Goal: Task Accomplishment & Management: Use online tool/utility

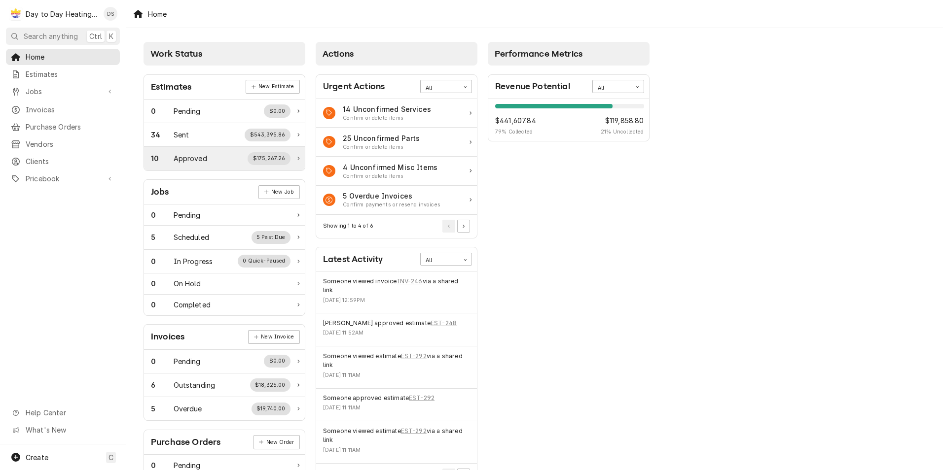
click at [273, 159] on div "$175,267.26" at bounding box center [268, 158] width 43 height 13
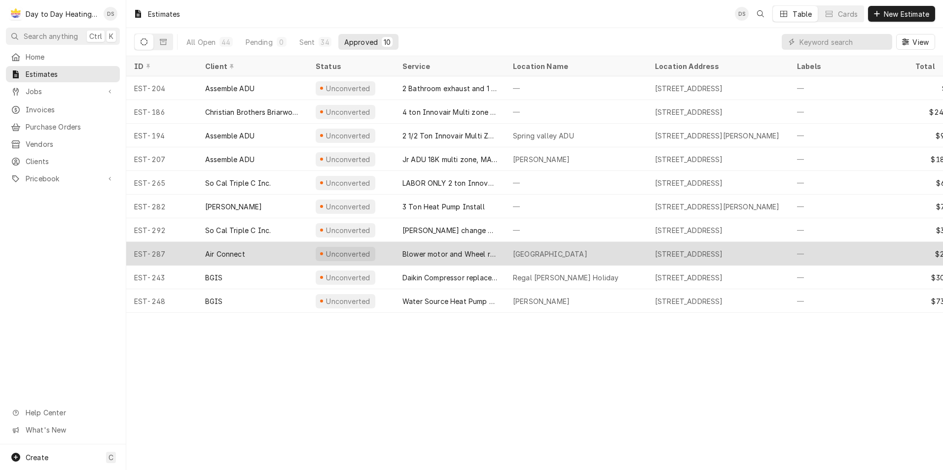
click at [436, 250] on div "Blower motor and Wheel replacement" at bounding box center [449, 254] width 95 height 10
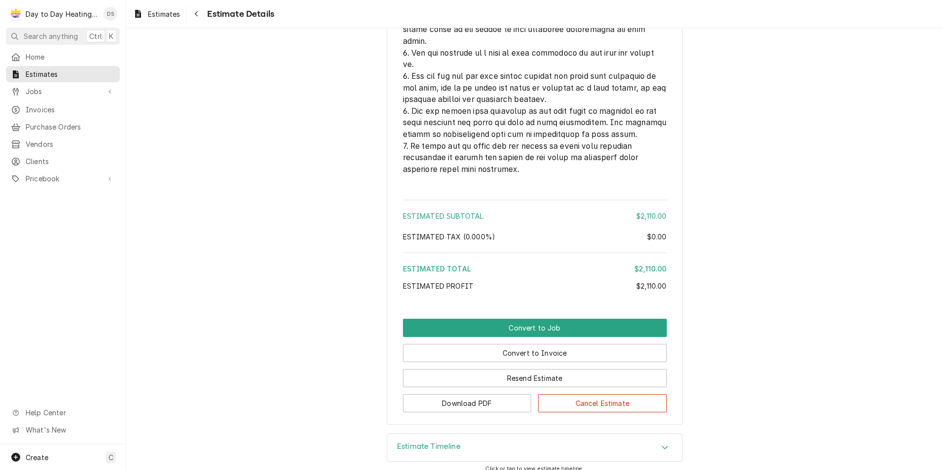
scroll to position [2419, 0]
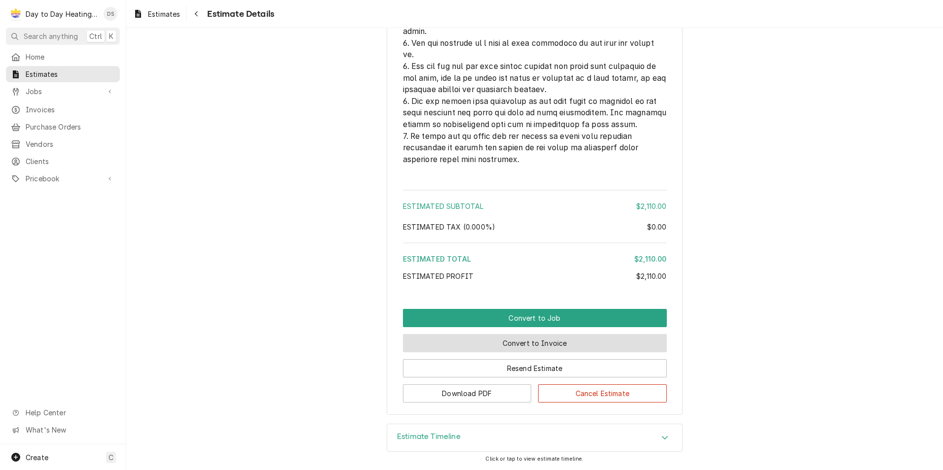
click at [536, 344] on button "Convert to Invoice" at bounding box center [535, 343] width 264 height 18
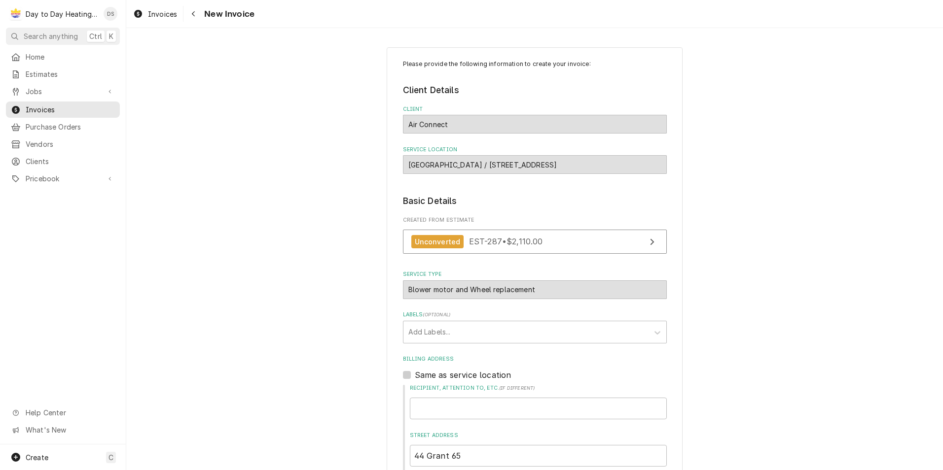
click at [407, 164] on div "Pacific Animal Hospital / 2801 Oceanside Blvd, Oceanside, CA 92054" at bounding box center [535, 164] width 264 height 19
drag, startPoint x: 419, startPoint y: 164, endPoint x: 575, endPoint y: 161, distance: 156.3
click at [575, 161] on div "[GEOGRAPHIC_DATA] / [STREET_ADDRESS]" at bounding box center [535, 164] width 264 height 19
drag, startPoint x: 403, startPoint y: 164, endPoint x: 425, endPoint y: 164, distance: 22.2
click at [427, 163] on div "[GEOGRAPHIC_DATA] / [STREET_ADDRESS]" at bounding box center [535, 164] width 264 height 19
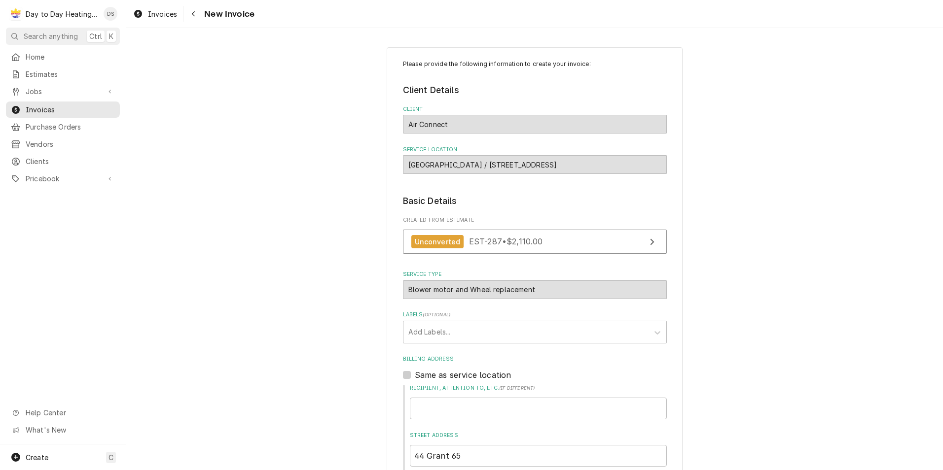
drag, startPoint x: 395, startPoint y: 167, endPoint x: 400, endPoint y: 165, distance: 5.6
drag, startPoint x: 401, startPoint y: 165, endPoint x: 435, endPoint y: 165, distance: 34.0
click at [435, 165] on div "Pacific Animal Hospital / 2801 Oceanside Blvd, Oceanside, CA 92054" at bounding box center [535, 164] width 264 height 19
drag, startPoint x: 422, startPoint y: 165, endPoint x: 379, endPoint y: 170, distance: 43.1
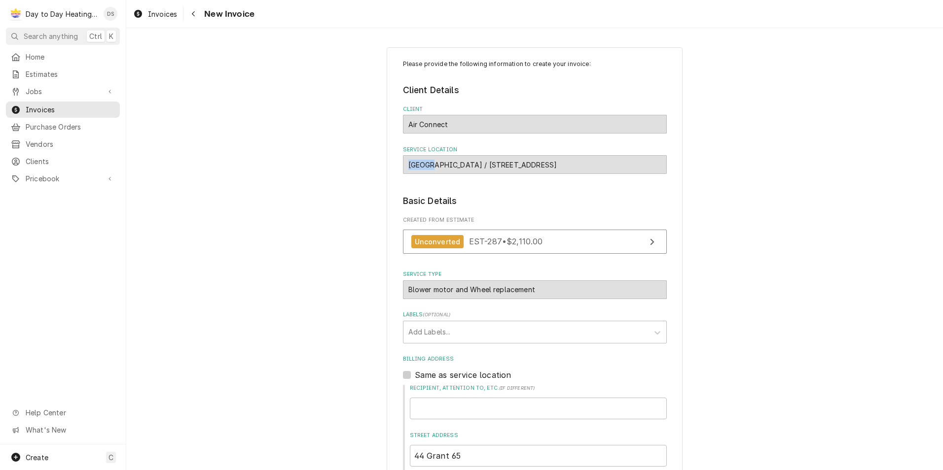
drag, startPoint x: 379, startPoint y: 170, endPoint x: 609, endPoint y: 163, distance: 230.8
click at [609, 163] on div "Pacific Animal Hospital / 2801 Oceanside Blvd, Oceanside, CA 92054" at bounding box center [535, 164] width 264 height 19
drag, startPoint x: 540, startPoint y: 165, endPoint x: 406, endPoint y: 167, distance: 134.6
click at [406, 167] on div "Pacific Animal Hospital / 2801 Oceanside Blvd, Oceanside, CA 92054" at bounding box center [535, 164] width 264 height 19
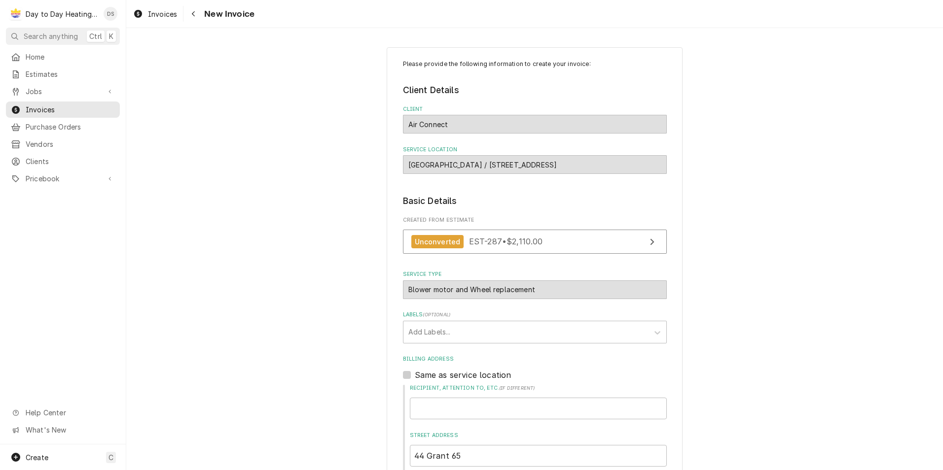
drag, startPoint x: 406, startPoint y: 167, endPoint x: 411, endPoint y: 166, distance: 5.0
copy div "Pacific Animal Hospital / 2801 Oceanside"
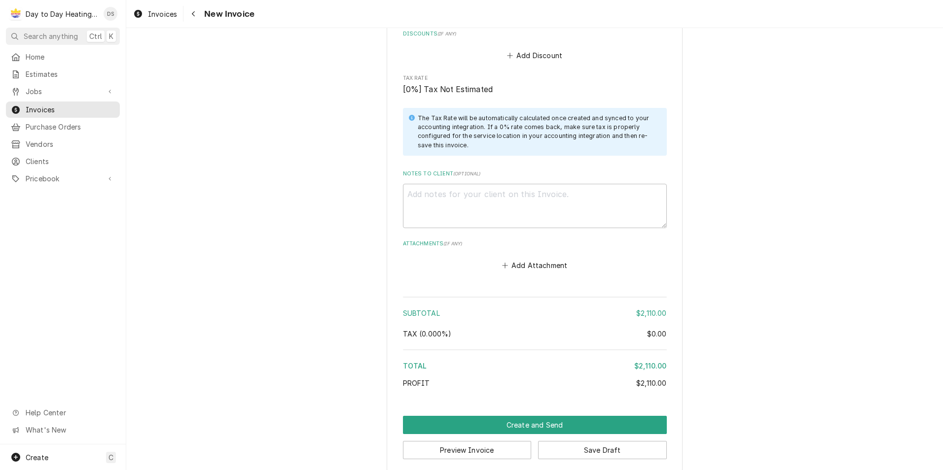
scroll to position [1231, 0]
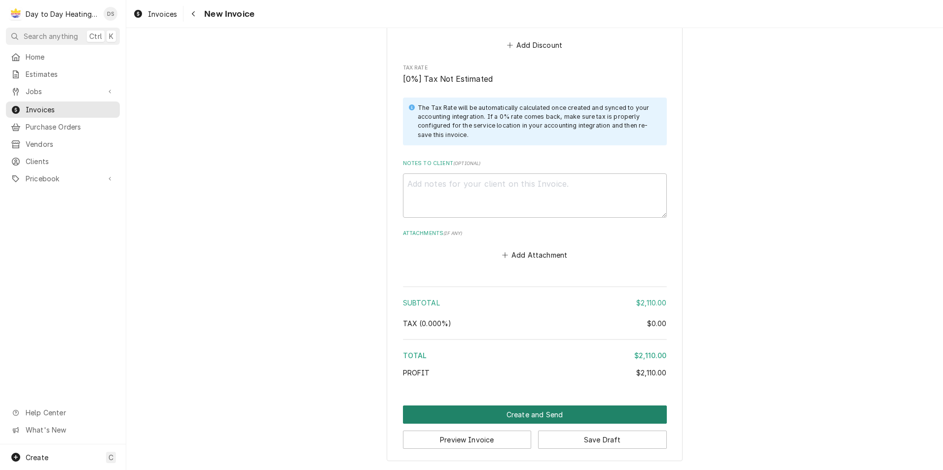
click at [549, 418] on button "Create and Send" at bounding box center [535, 415] width 264 height 18
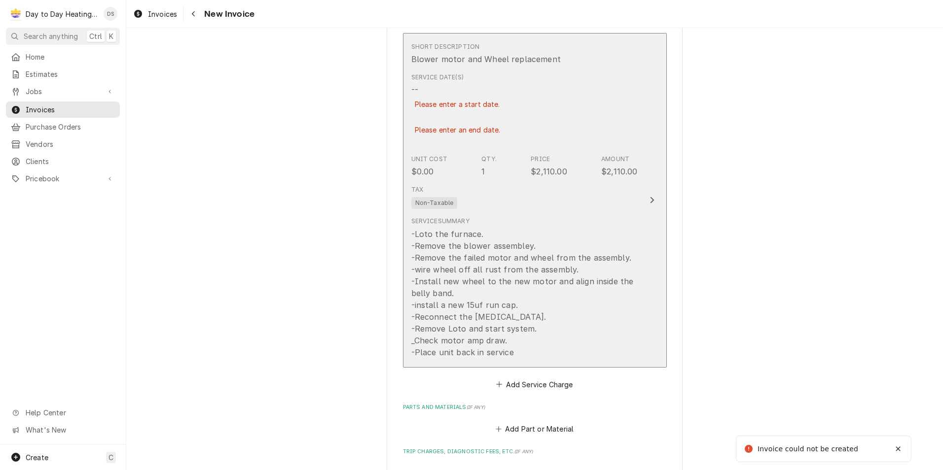
click at [500, 274] on div "-Loto the furnace. -Remove the blower assembley. -Remove the failed motor and w…" at bounding box center [524, 293] width 226 height 130
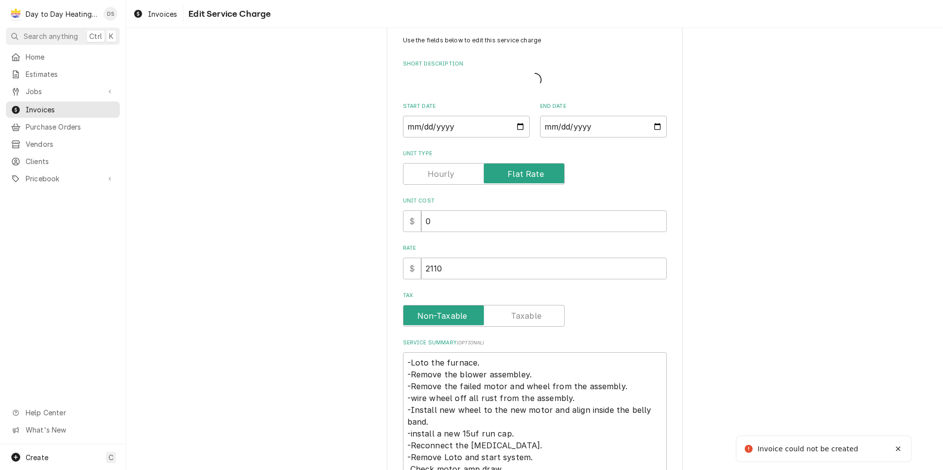
type textarea "x"
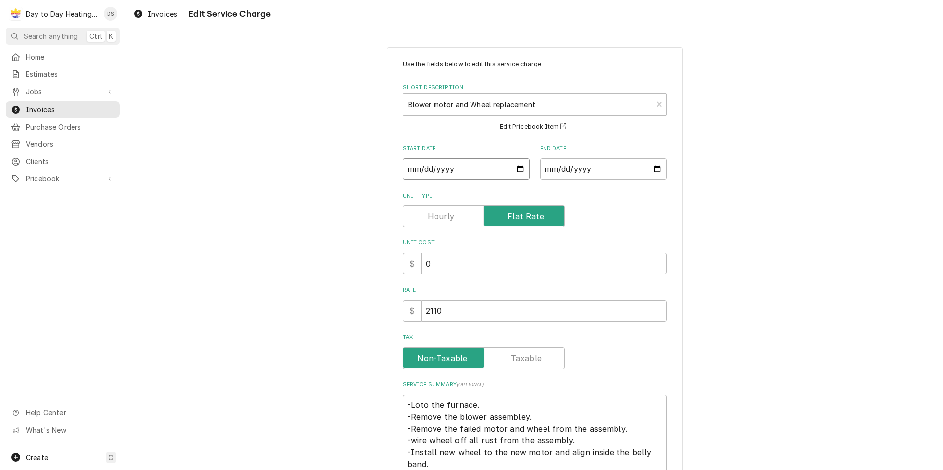
click at [520, 168] on input "Start Date" at bounding box center [466, 169] width 127 height 22
type input "2025-10-10"
type textarea "x"
click at [650, 168] on input "End Date" at bounding box center [603, 169] width 127 height 22
type input "2025-10-10"
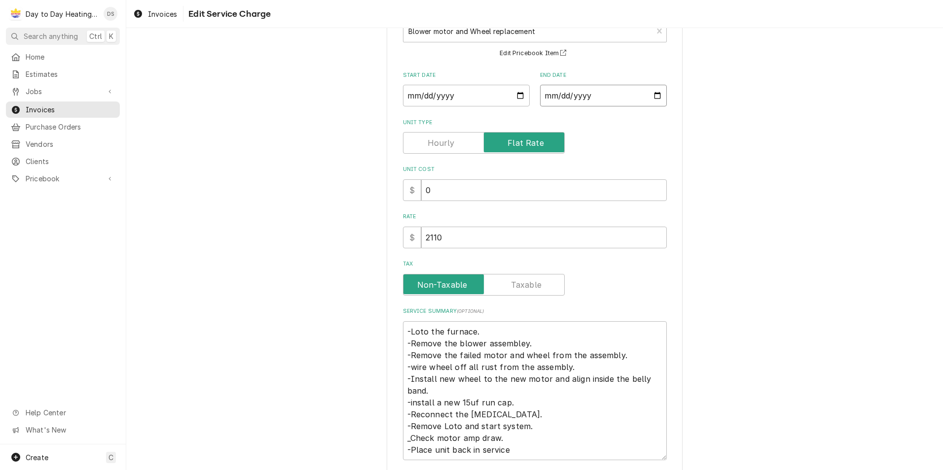
scroll to position [149, 0]
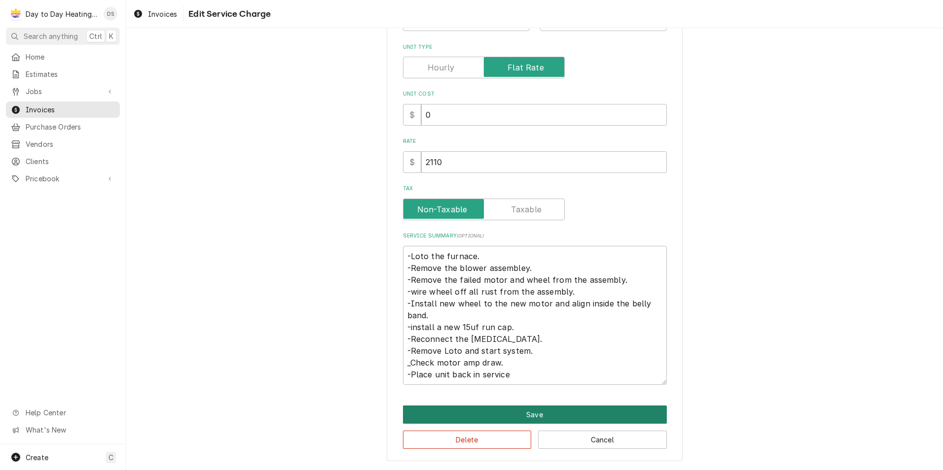
click at [548, 414] on button "Save" at bounding box center [535, 415] width 264 height 18
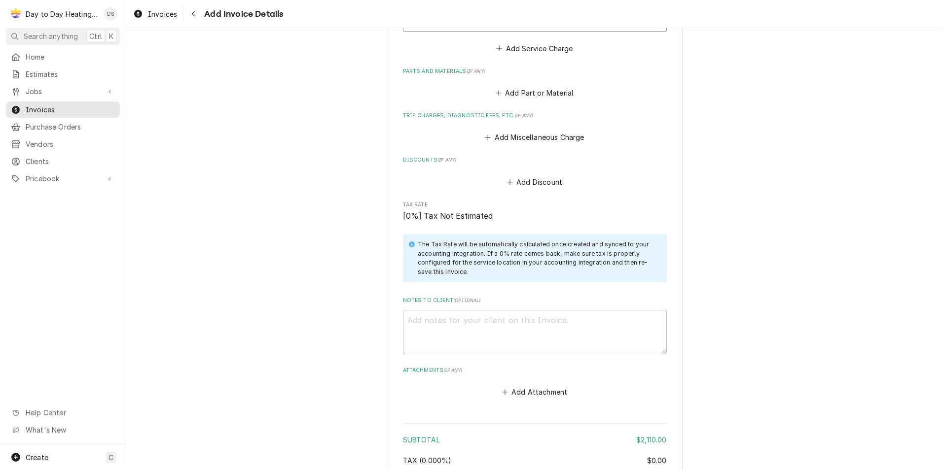
scroll to position [1304, 0]
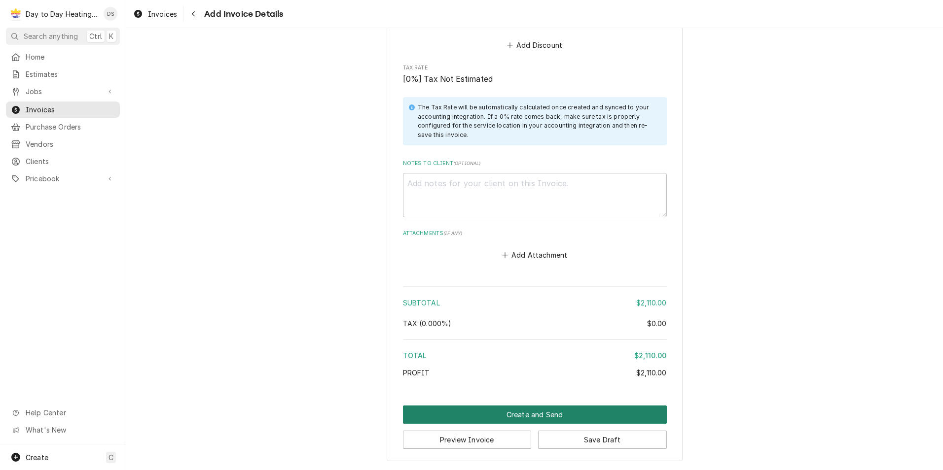
click at [537, 412] on button "Create and Send" at bounding box center [535, 415] width 264 height 18
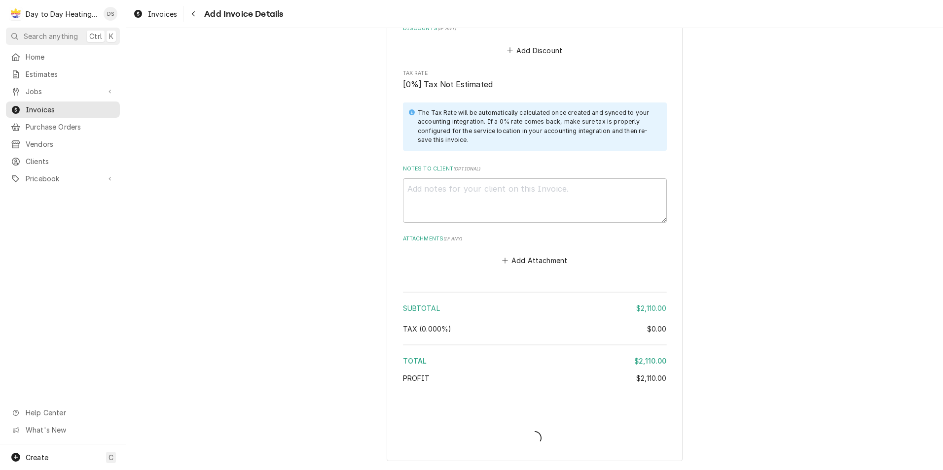
scroll to position [1277, 0]
type textarea "x"
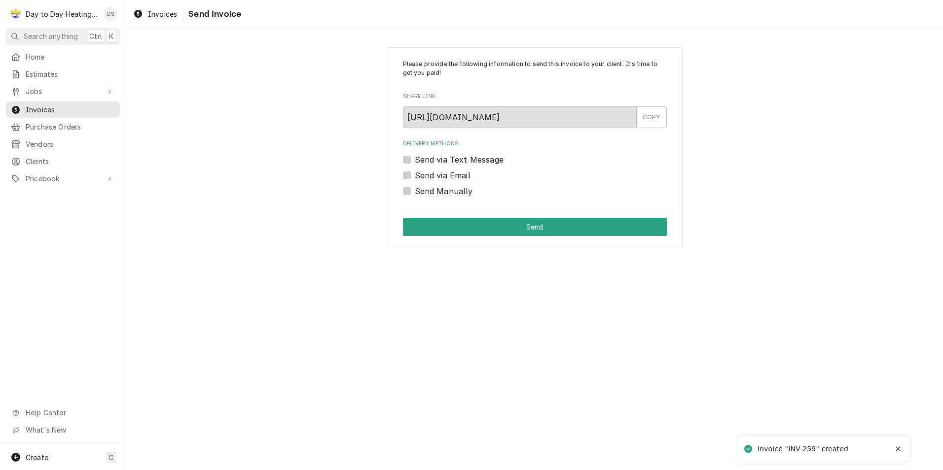
click at [463, 172] on label "Send via Email" at bounding box center [443, 176] width 56 height 12
click at [463, 172] on input "Send via Email" at bounding box center [547, 181] width 264 height 22
checkbox input "true"
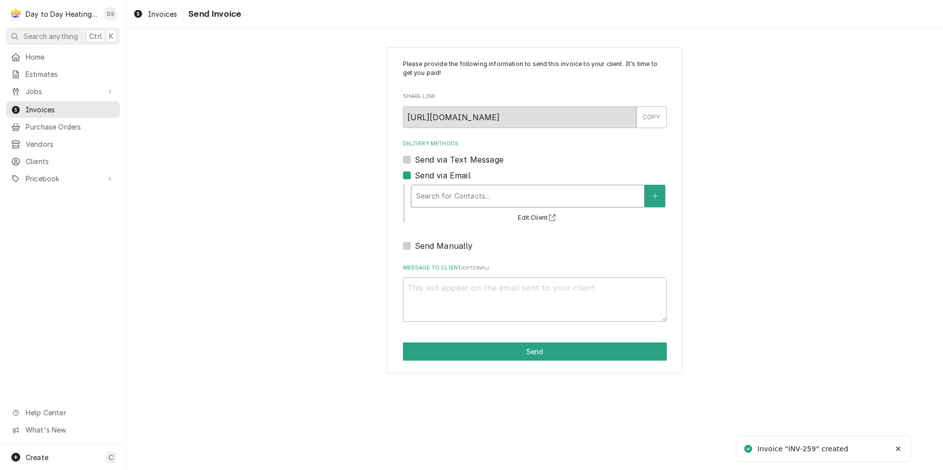
click at [490, 205] on div "Search for Contacts..." at bounding box center [527, 196] width 233 height 22
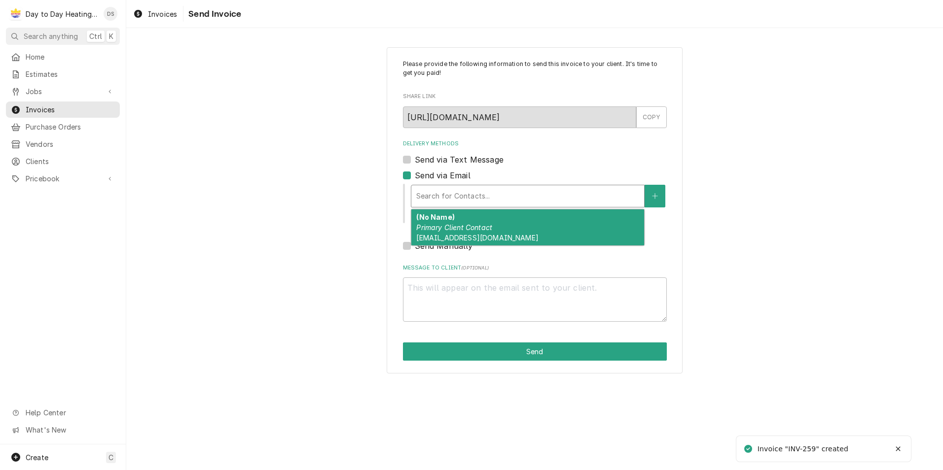
click at [510, 223] on div "(No Name) Primary Client Contact airconnect_service@airconnectusa.com" at bounding box center [527, 228] width 233 height 36
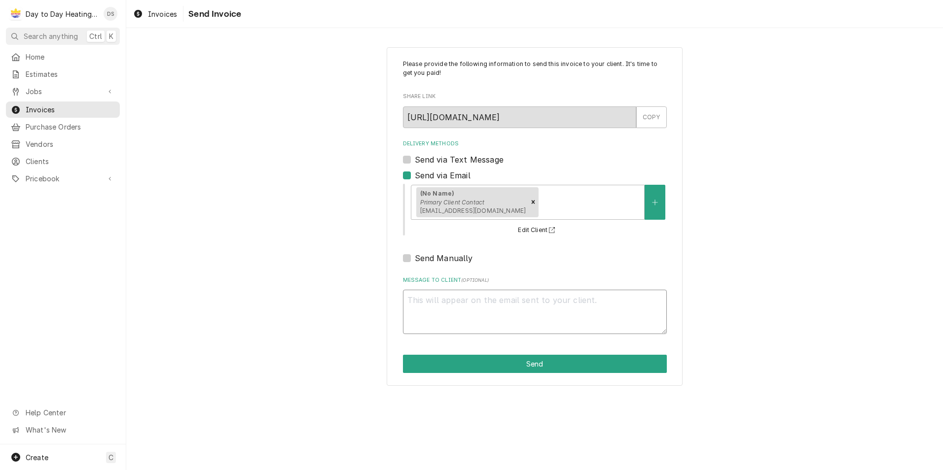
drag, startPoint x: 467, startPoint y: 307, endPoint x: 445, endPoint y: 304, distance: 22.4
click at [445, 304] on textarea "Message to Client ( optional )" at bounding box center [535, 312] width 264 height 44
click at [568, 364] on button "Send" at bounding box center [535, 364] width 264 height 18
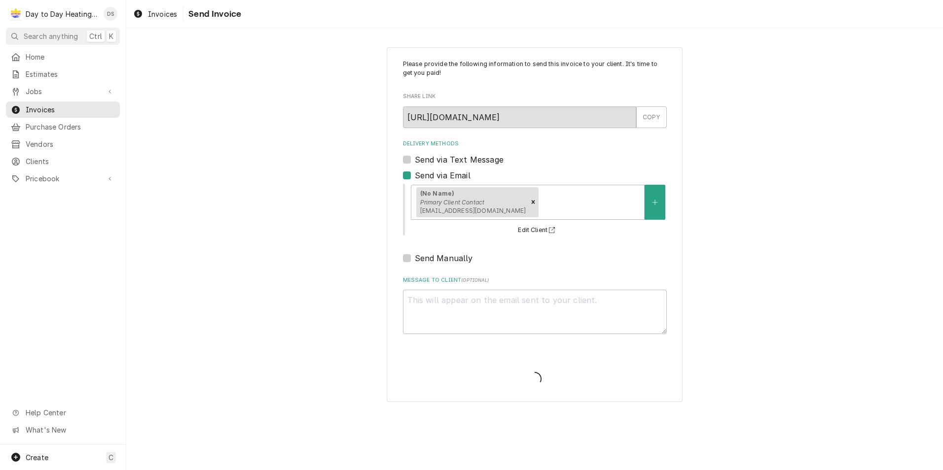
type textarea "x"
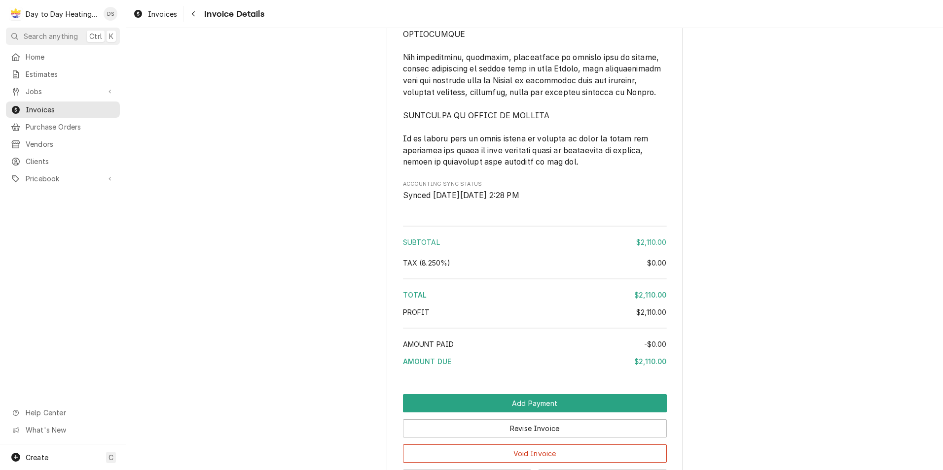
scroll to position [2400, 0]
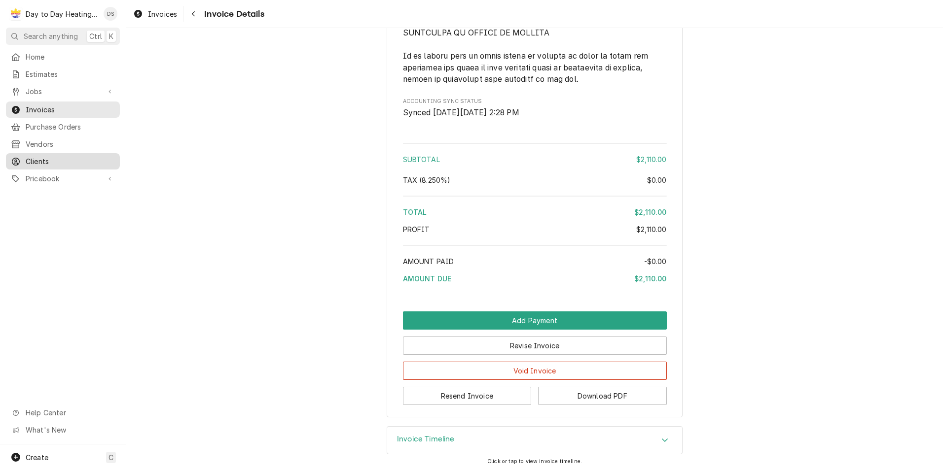
click at [45, 156] on span "Clients" at bounding box center [70, 161] width 89 height 10
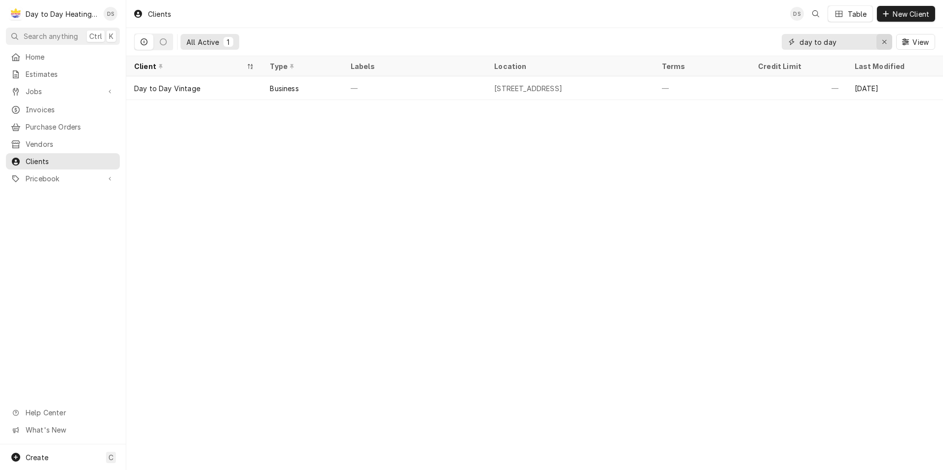
click at [883, 44] on icon "Erase input" at bounding box center [883, 41] width 5 height 7
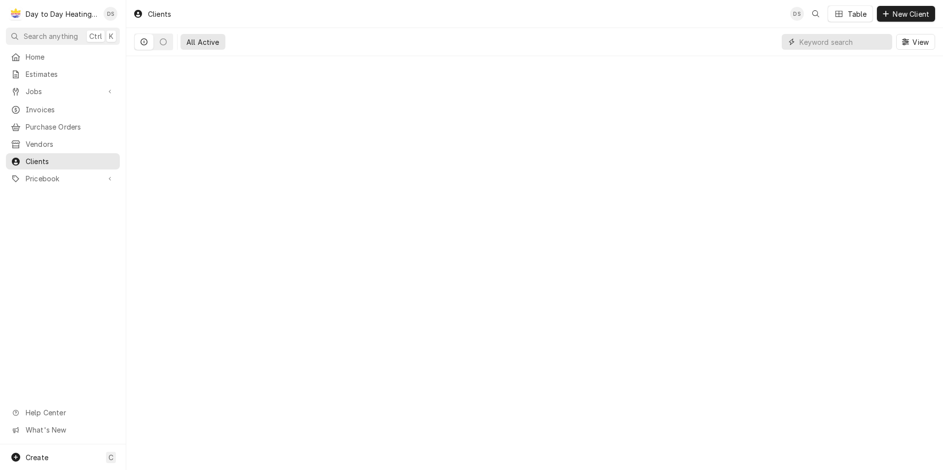
click at [843, 44] on input "Dynamic Content Wrapper" at bounding box center [843, 42] width 88 height 16
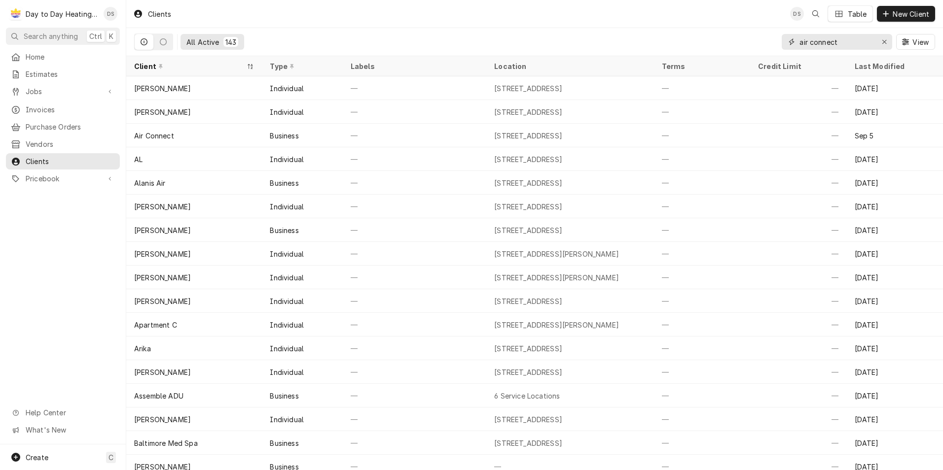
type input "air connect"
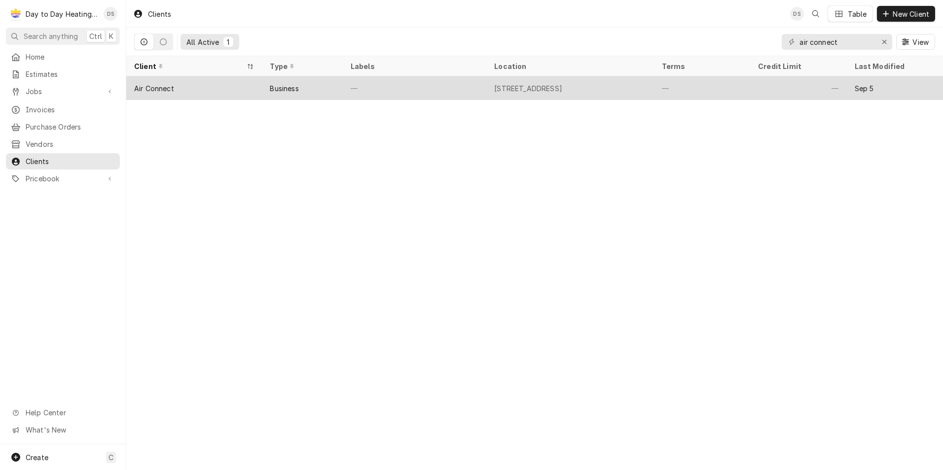
click at [305, 83] on div "Business" at bounding box center [302, 88] width 80 height 24
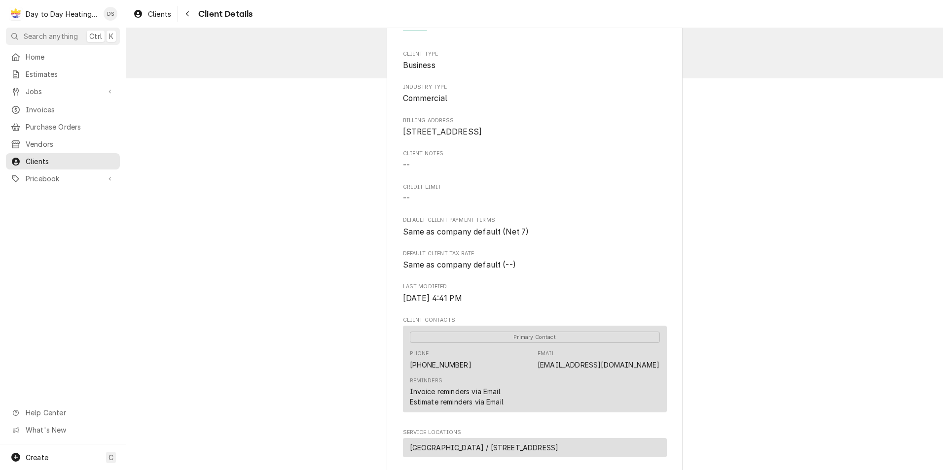
scroll to position [99, 0]
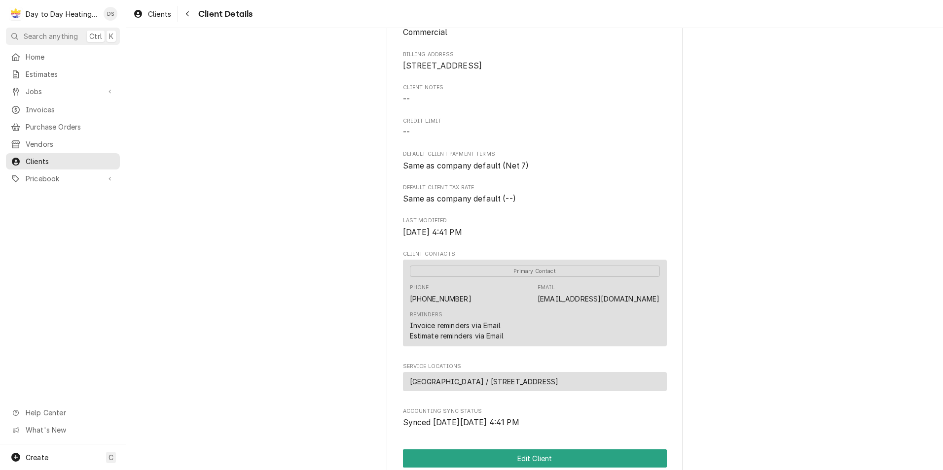
drag, startPoint x: 522, startPoint y: 312, endPoint x: 663, endPoint y: 317, distance: 141.1
click at [663, 317] on div "Air Connect Client Type Business Industry Type Commercial Billing Address [STRE…" at bounding box center [535, 259] width 296 height 643
drag, startPoint x: 663, startPoint y: 317, endPoint x: 651, endPoint y: 312, distance: 12.8
copy link "[EMAIL_ADDRESS][DOMAIN_NAME]"
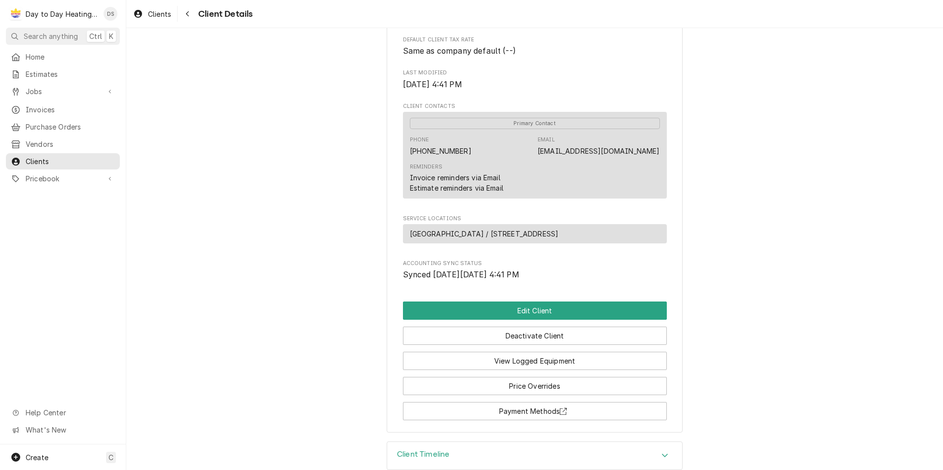
scroll to position [276, 0]
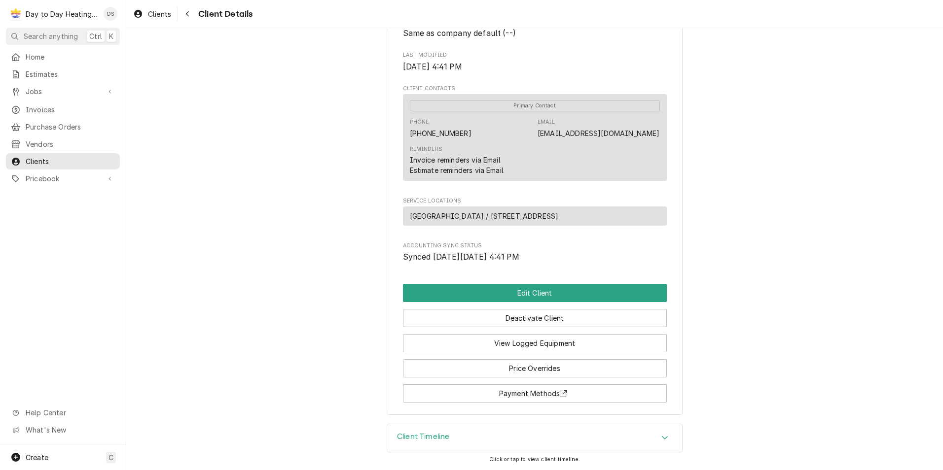
drag, startPoint x: 404, startPoint y: 217, endPoint x: 560, endPoint y: 218, distance: 156.3
click at [560, 218] on div "[GEOGRAPHIC_DATA] / [STREET_ADDRESS]" at bounding box center [535, 216] width 264 height 19
drag, startPoint x: 560, startPoint y: 218, endPoint x: 553, endPoint y: 218, distance: 6.9
copy span "[GEOGRAPHIC_DATA] / [STREET_ADDRESS]"
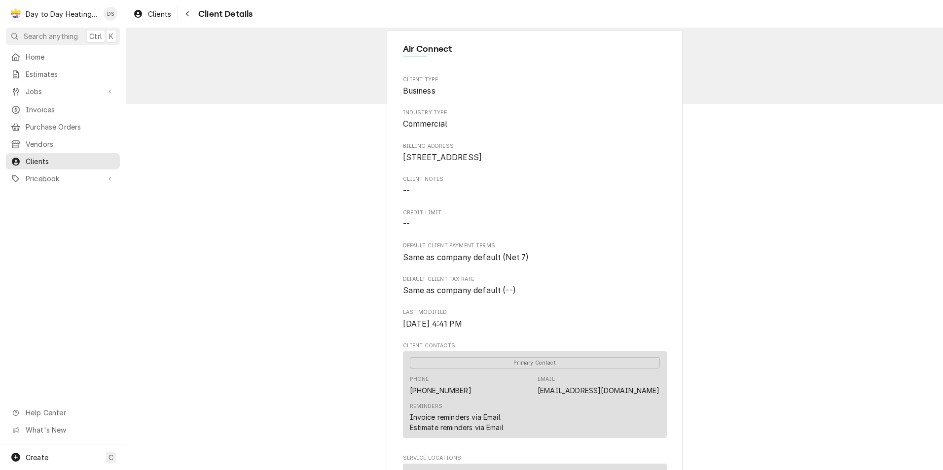
scroll to position [0, 0]
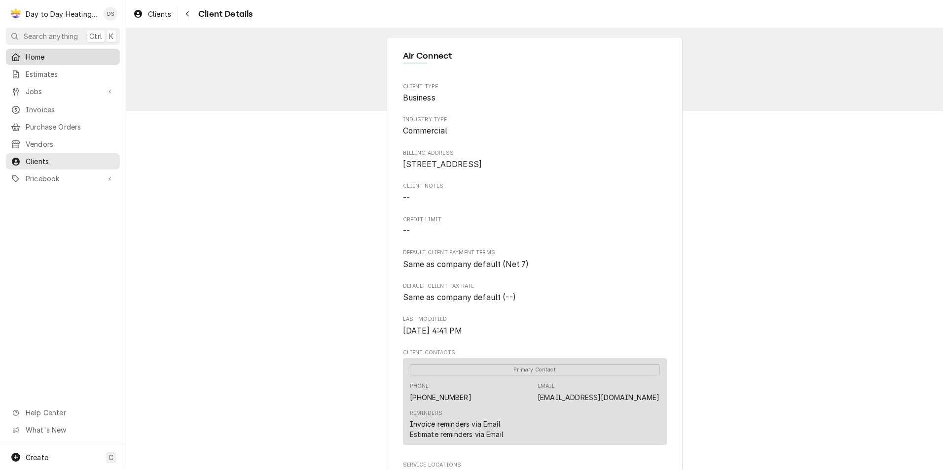
click at [34, 56] on span "Home" at bounding box center [70, 57] width 89 height 10
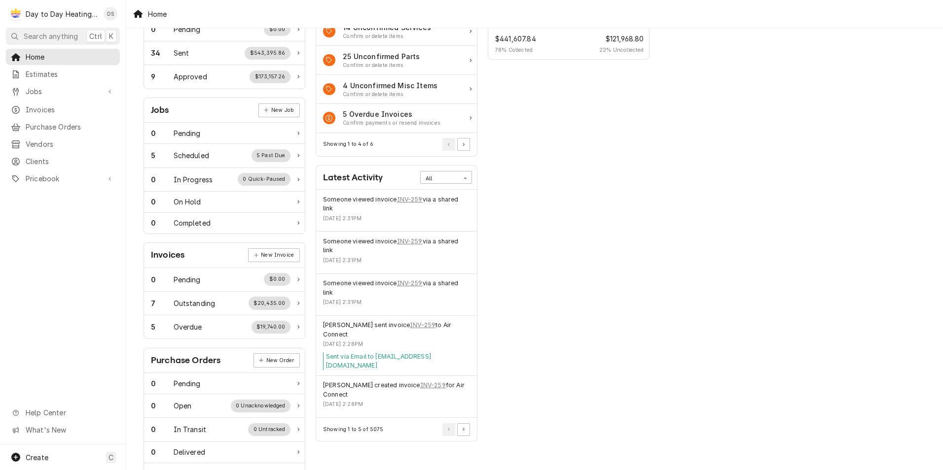
scroll to position [113, 0]
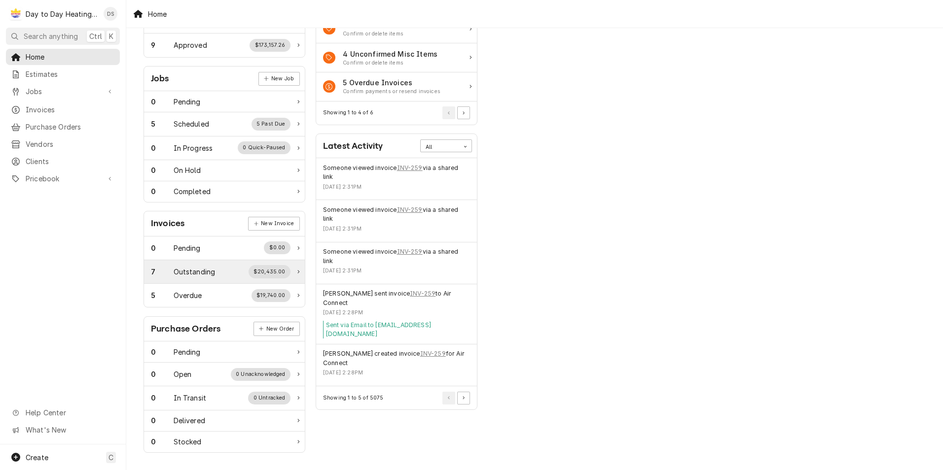
click at [231, 266] on div "7 Outstanding $20,435.00" at bounding box center [221, 271] width 140 height 13
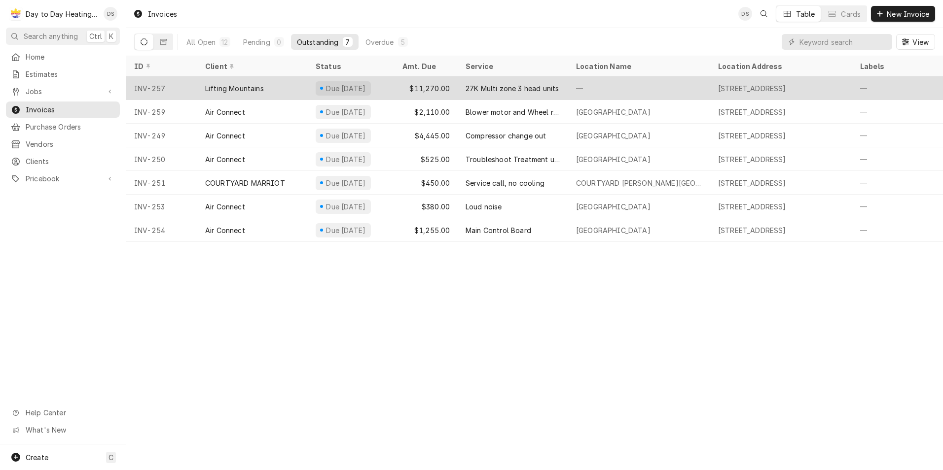
click at [232, 86] on div "Lifting Mountains" at bounding box center [234, 88] width 59 height 10
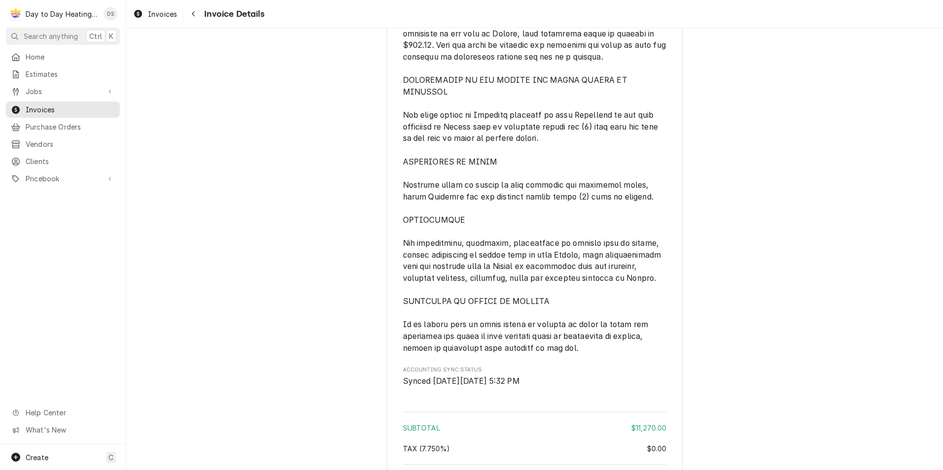
scroll to position [2598, 0]
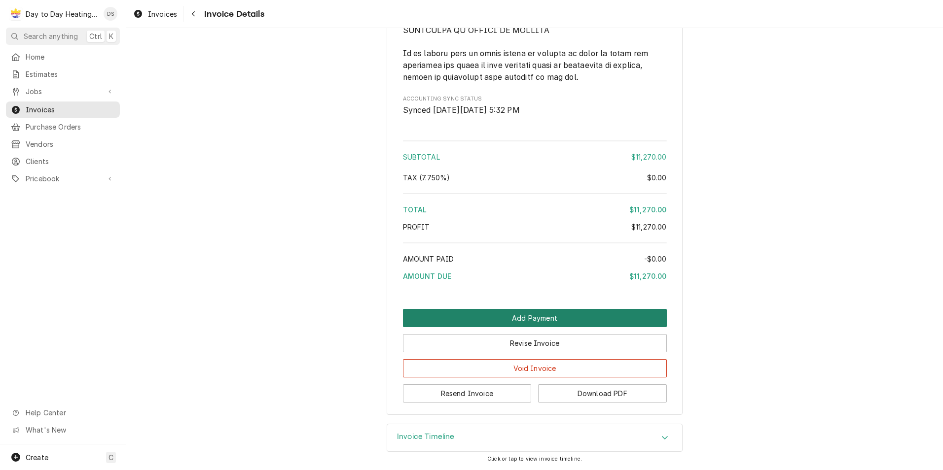
click at [527, 313] on button "Add Payment" at bounding box center [535, 318] width 264 height 18
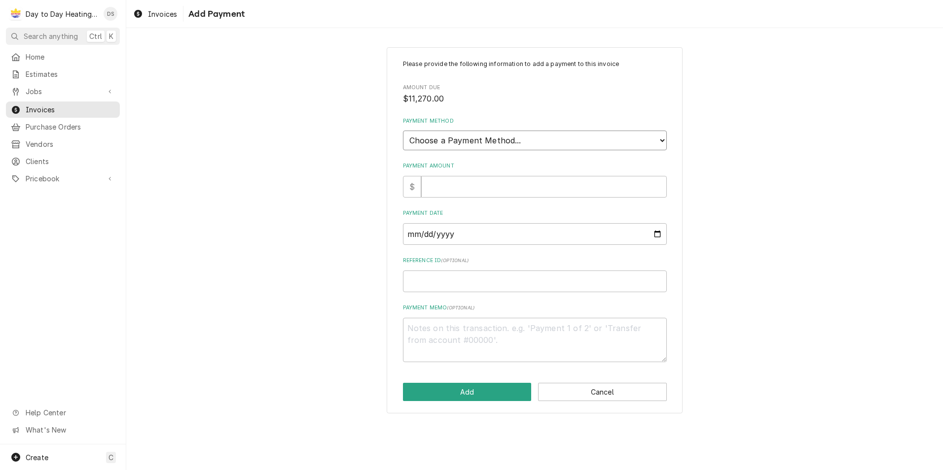
click at [514, 139] on select "Choose a Payment Method... Cash Check Credit/Debit Card ACH/eCheck Other" at bounding box center [535, 141] width 264 height 20
select select "4"
click at [403, 131] on select "Choose a Payment Method... Cash Check Credit/Debit Card ACH/eCheck Other" at bounding box center [535, 141] width 264 height 20
click at [457, 186] on input "Payment Amount" at bounding box center [544, 187] width 246 height 22
type textarea "x"
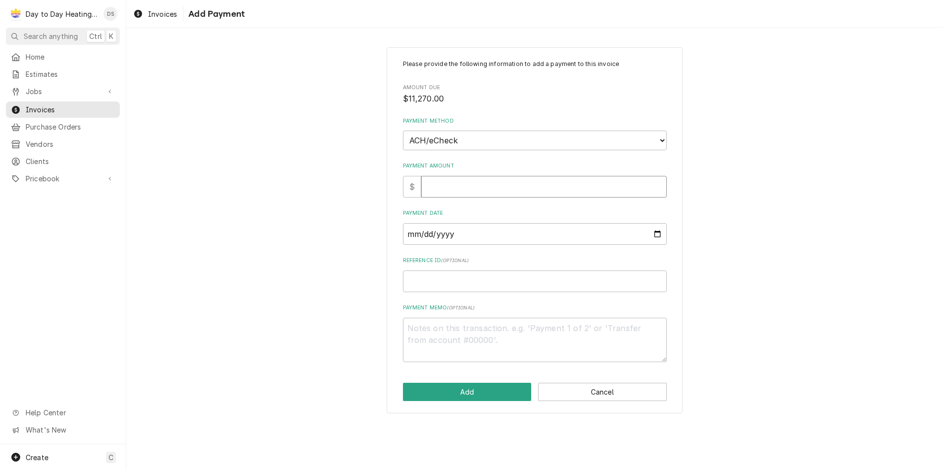
type input "1"
type textarea "x"
type input "11"
type textarea "x"
type input "112"
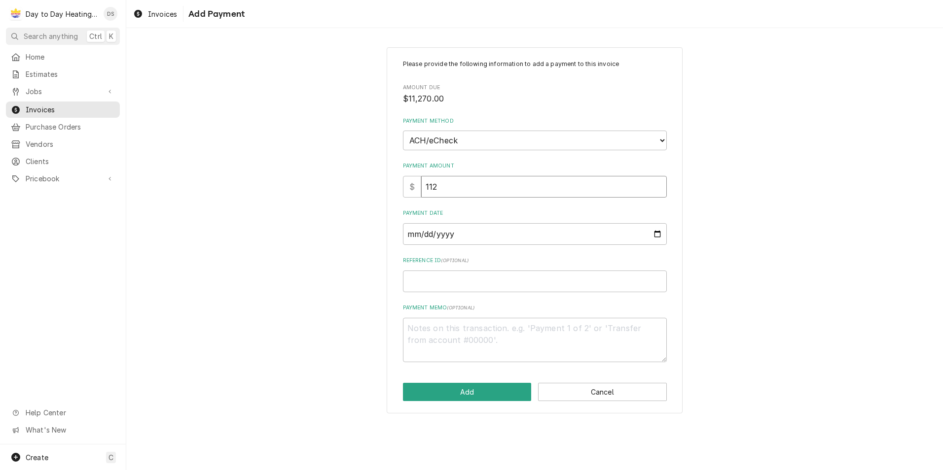
type textarea "x"
type input "1127"
type textarea "x"
type input "11270"
click at [659, 231] on input "Payment Date" at bounding box center [535, 234] width 264 height 22
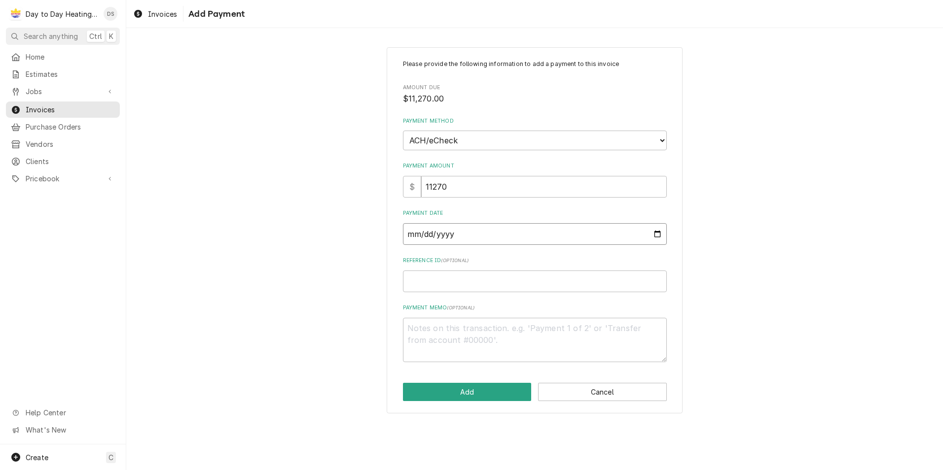
type input "2025-10-03"
click at [659, 235] on input "2025-10-03" at bounding box center [535, 234] width 264 height 22
type textarea "x"
type input "2025-10-08"
click at [467, 392] on button "Add" at bounding box center [467, 392] width 129 height 18
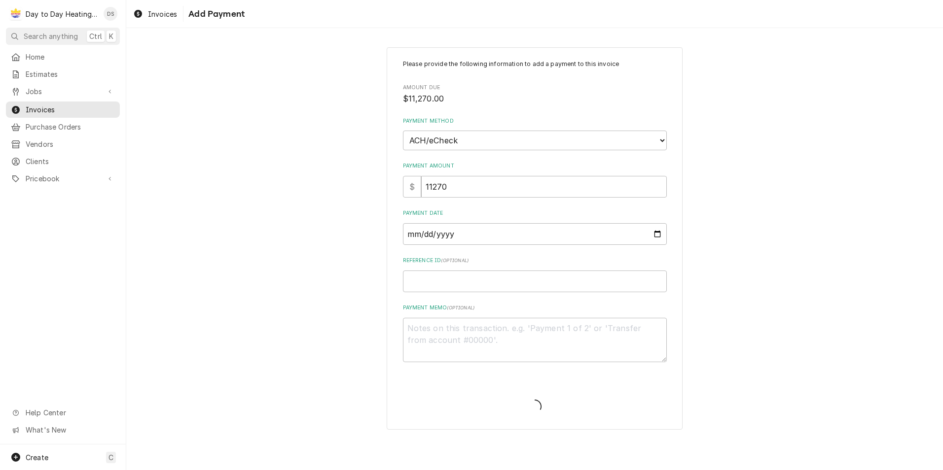
type textarea "x"
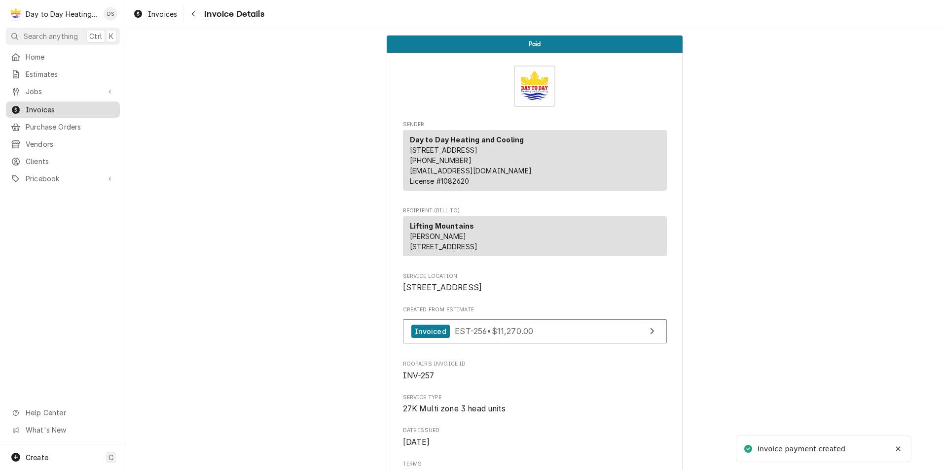
click at [46, 105] on span "Invoices" at bounding box center [70, 110] width 89 height 10
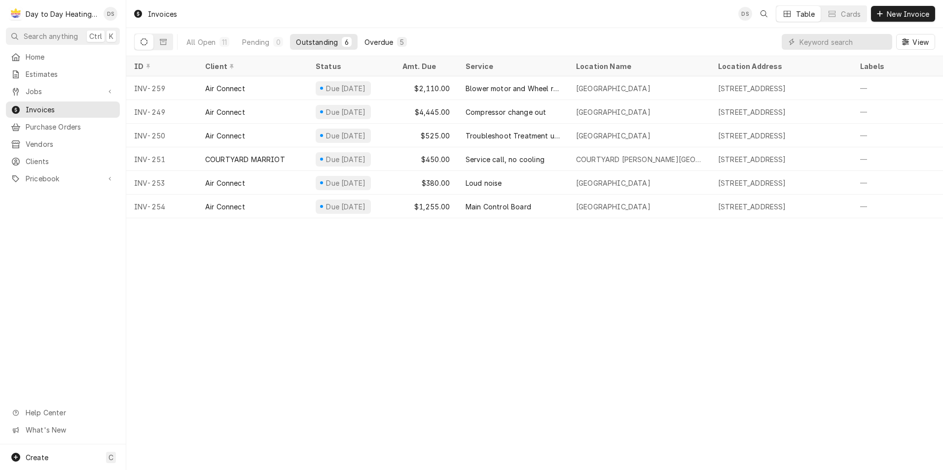
click at [393, 35] on button "Overdue 5" at bounding box center [385, 42] width 54 height 16
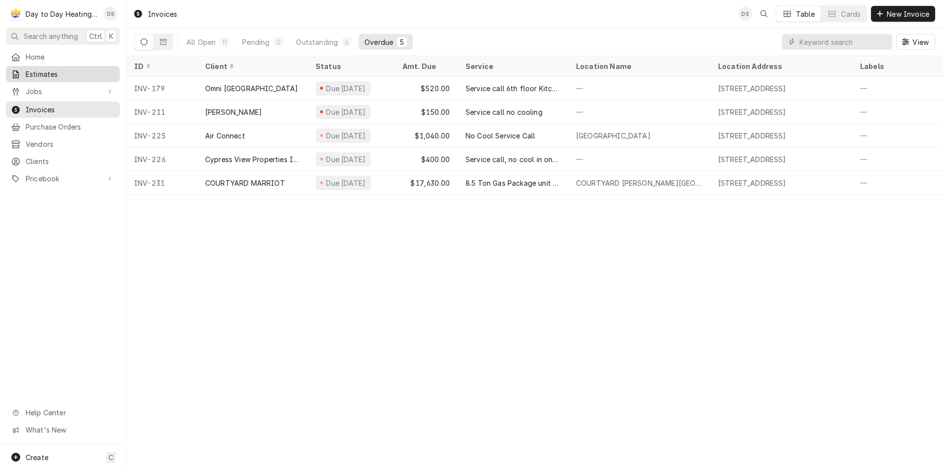
click at [45, 73] on span "Estimates" at bounding box center [70, 74] width 89 height 10
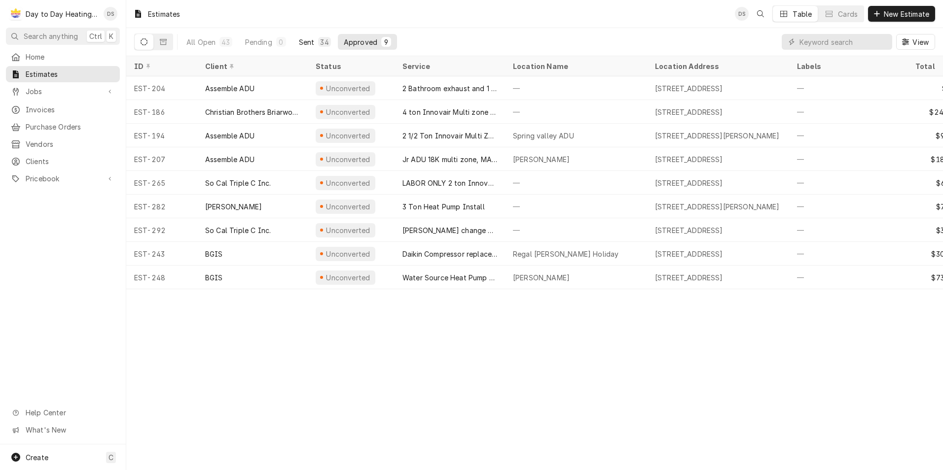
click at [313, 43] on div "Sent" at bounding box center [307, 42] width 16 height 10
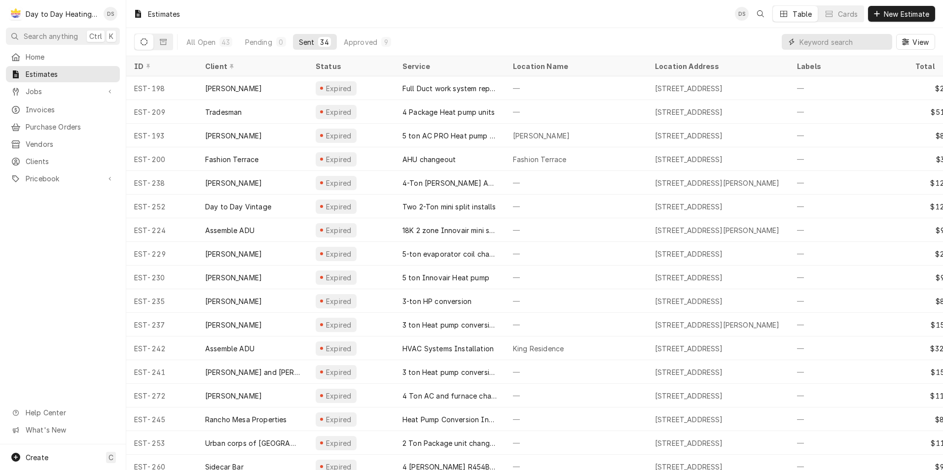
click at [819, 43] on input "Dynamic Content Wrapper" at bounding box center [843, 42] width 88 height 16
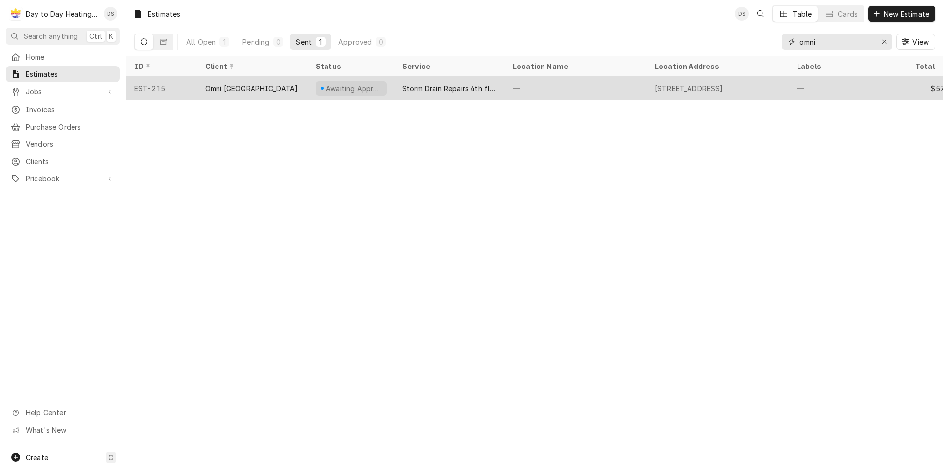
type input "omni"
click at [236, 83] on div "Omni [GEOGRAPHIC_DATA]" at bounding box center [251, 88] width 93 height 10
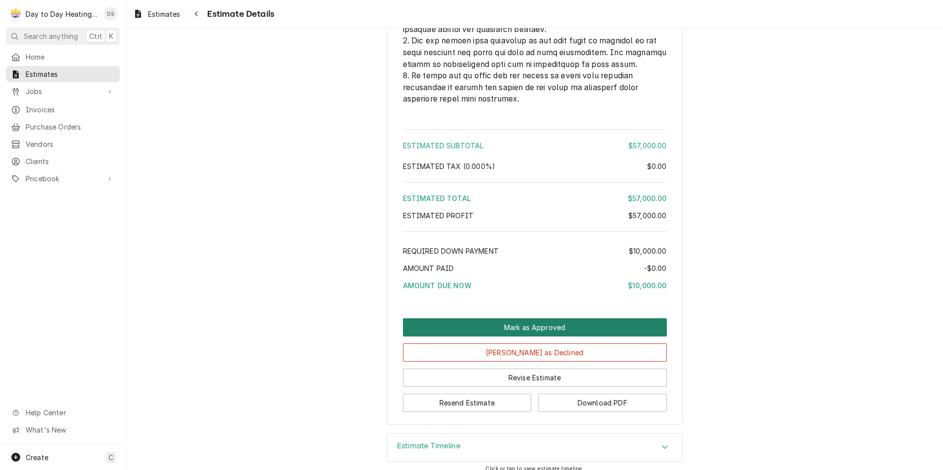
scroll to position [2498, 0]
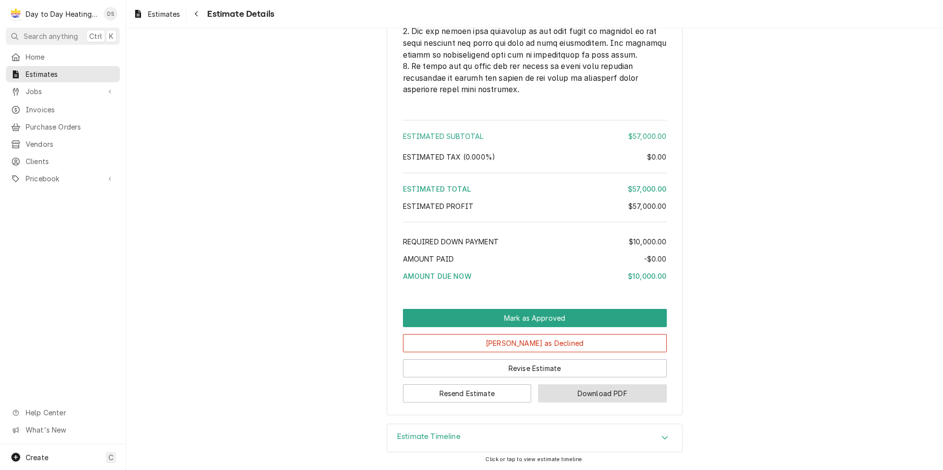
click at [576, 395] on button "Download PDF" at bounding box center [602, 394] width 129 height 18
click at [45, 70] on span "Estimates" at bounding box center [70, 74] width 89 height 10
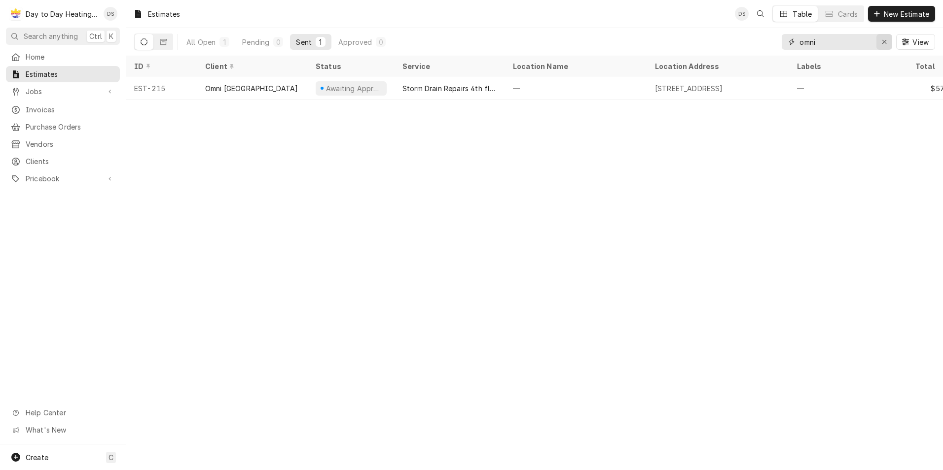
click at [881, 42] on icon "Erase input" at bounding box center [883, 41] width 5 height 7
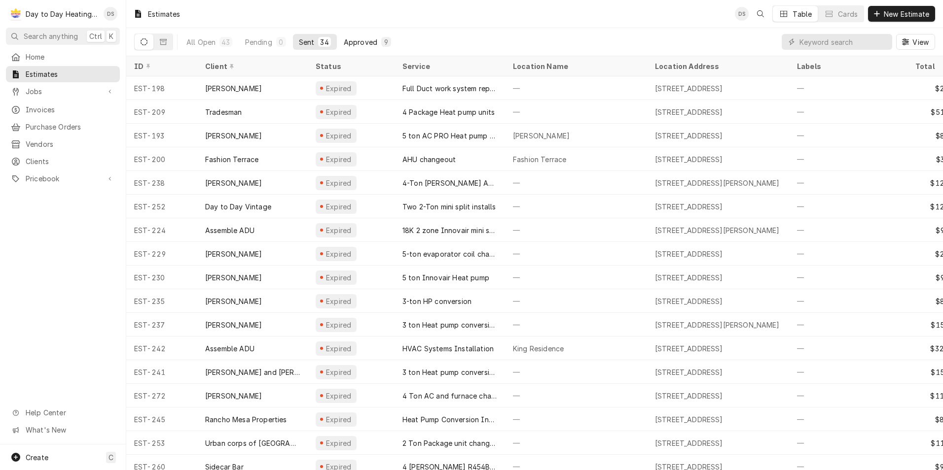
click at [368, 38] on div "Approved" at bounding box center [361, 42] width 34 height 10
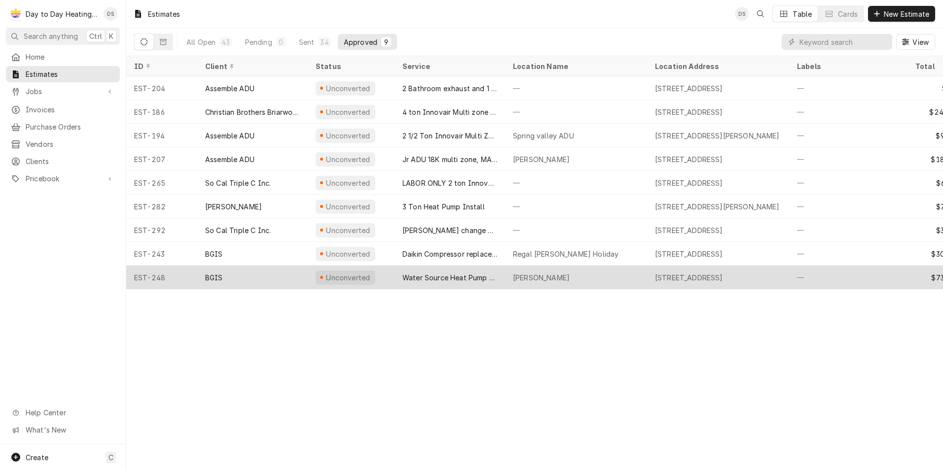
click at [400, 274] on div "Water Source Heat Pump Replacement" at bounding box center [449, 278] width 110 height 24
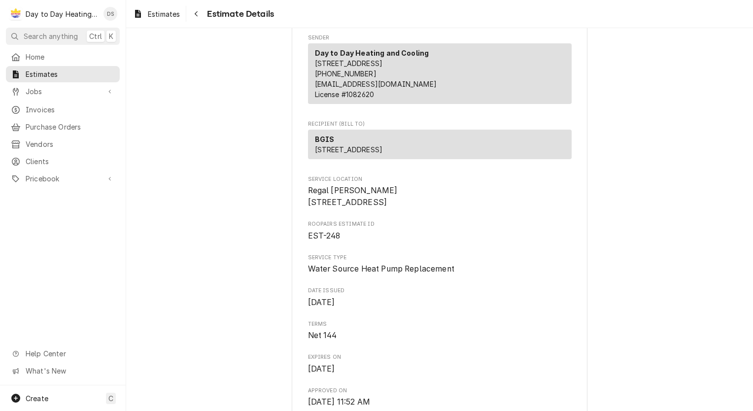
scroll to position [148, 0]
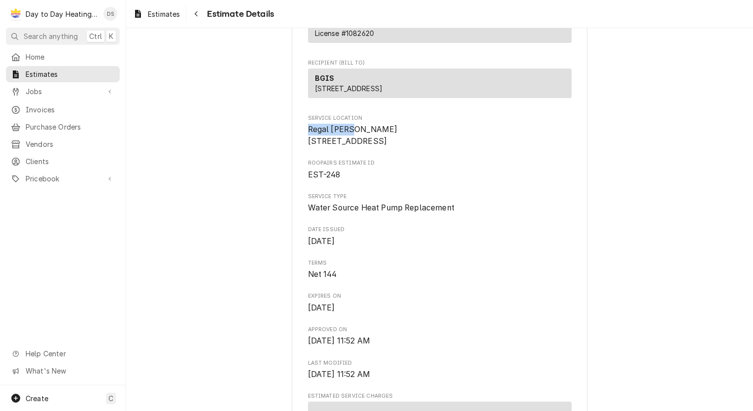
drag, startPoint x: 304, startPoint y: 150, endPoint x: 353, endPoint y: 151, distance: 49.3
click at [353, 147] on span "Regal [PERSON_NAME] [STREET_ADDRESS]" at bounding box center [440, 135] width 264 height 23
drag, startPoint x: 353, startPoint y: 151, endPoint x: 334, endPoint y: 151, distance: 19.2
copy span "[PERSON_NAME]"
click at [310, 146] on span "Regal [PERSON_NAME] [STREET_ADDRESS]" at bounding box center [353, 135] width 90 height 21
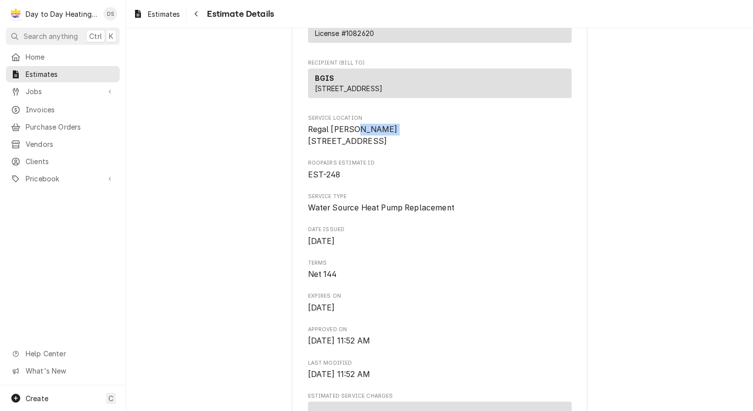
drag, startPoint x: 301, startPoint y: 161, endPoint x: 341, endPoint y: 159, distance: 40.5
drag, startPoint x: 341, startPoint y: 159, endPoint x: 329, endPoint y: 162, distance: 12.2
copy span "100 F St"
click at [308, 146] on span "Regal [PERSON_NAME] [STREET_ADDRESS]" at bounding box center [353, 135] width 90 height 21
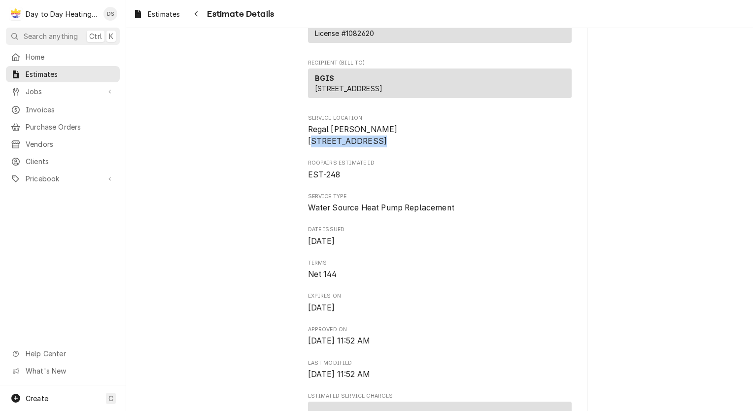
drag, startPoint x: 365, startPoint y: 173, endPoint x: 305, endPoint y: 178, distance: 59.9
click at [308, 147] on span "Regal [PERSON_NAME] [STREET_ADDRESS]" at bounding box center [440, 135] width 264 height 23
drag, startPoint x: 305, startPoint y: 178, endPoint x: 319, endPoint y: 175, distance: 14.7
copy span "[PERSON_NAME][GEOGRAPHIC_DATA]"
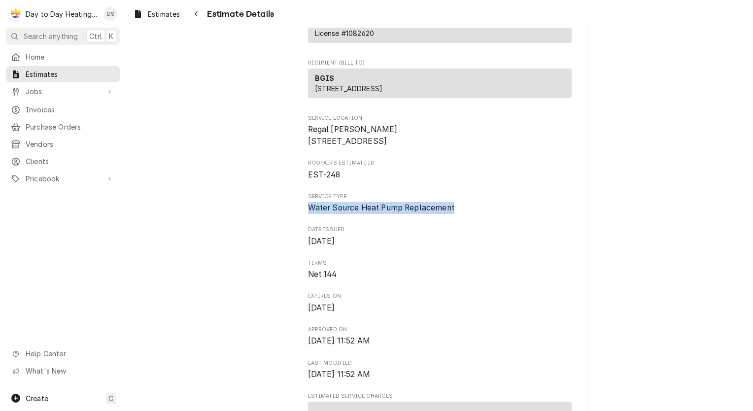
drag, startPoint x: 457, startPoint y: 239, endPoint x: 285, endPoint y: 241, distance: 171.1
drag, startPoint x: 285, startPoint y: 241, endPoint x: 317, endPoint y: 241, distance: 32.0
copy span "Water Source Heat Pump Replacement"
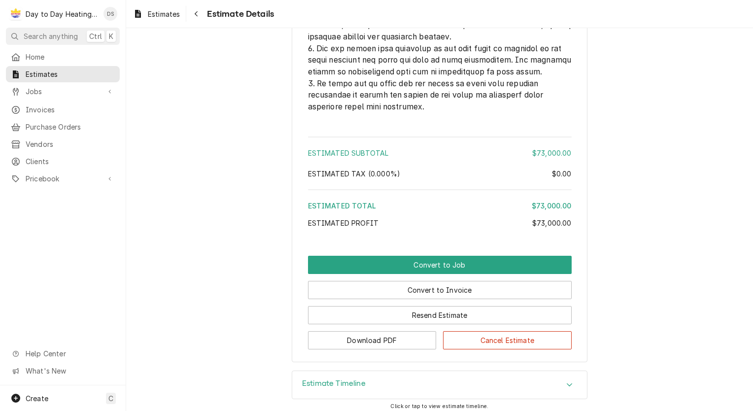
scroll to position [4126, 0]
